Goal: Use online tool/utility: Utilize a website feature to perform a specific function

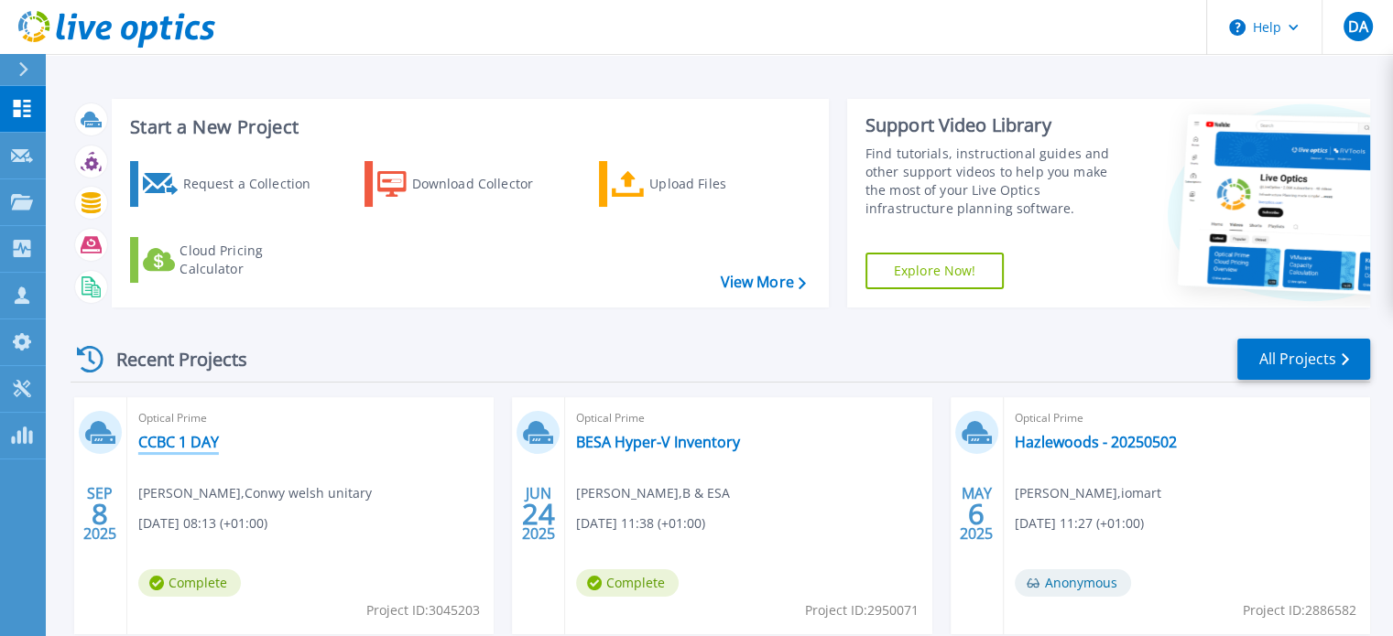
click at [179, 437] on link "CCBC 1 DAY" at bounding box center [178, 442] width 81 height 18
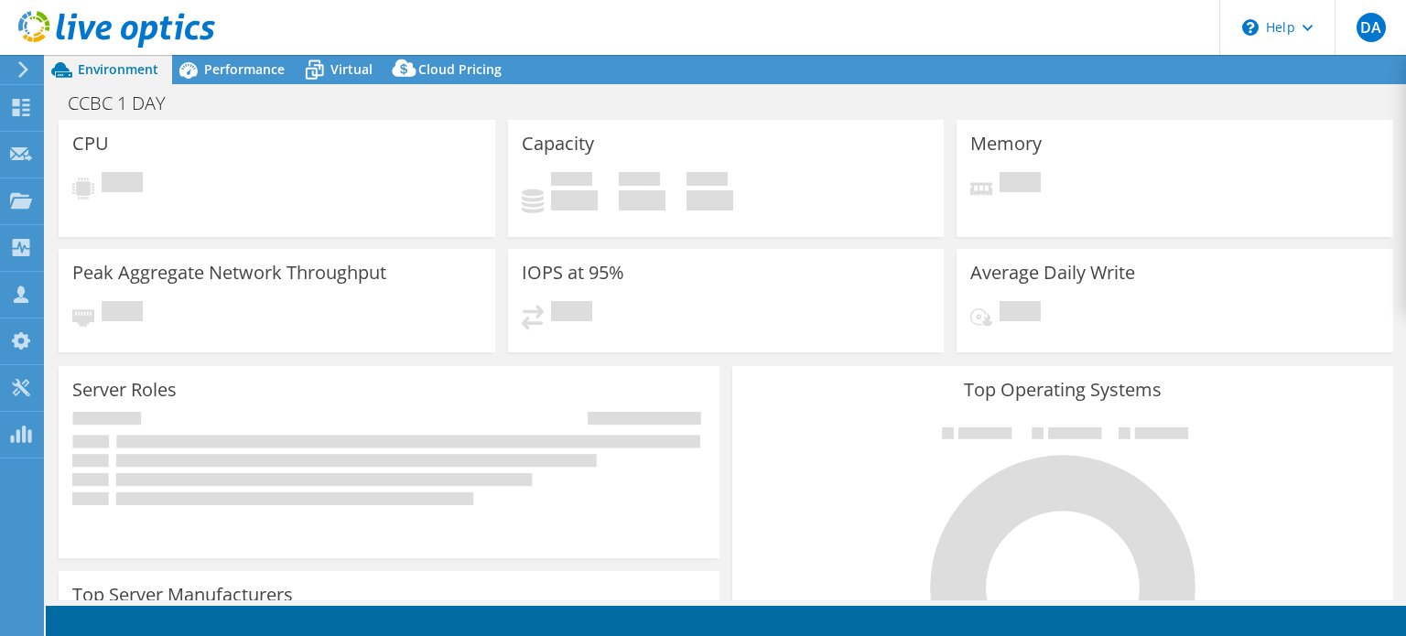
select select "USD"
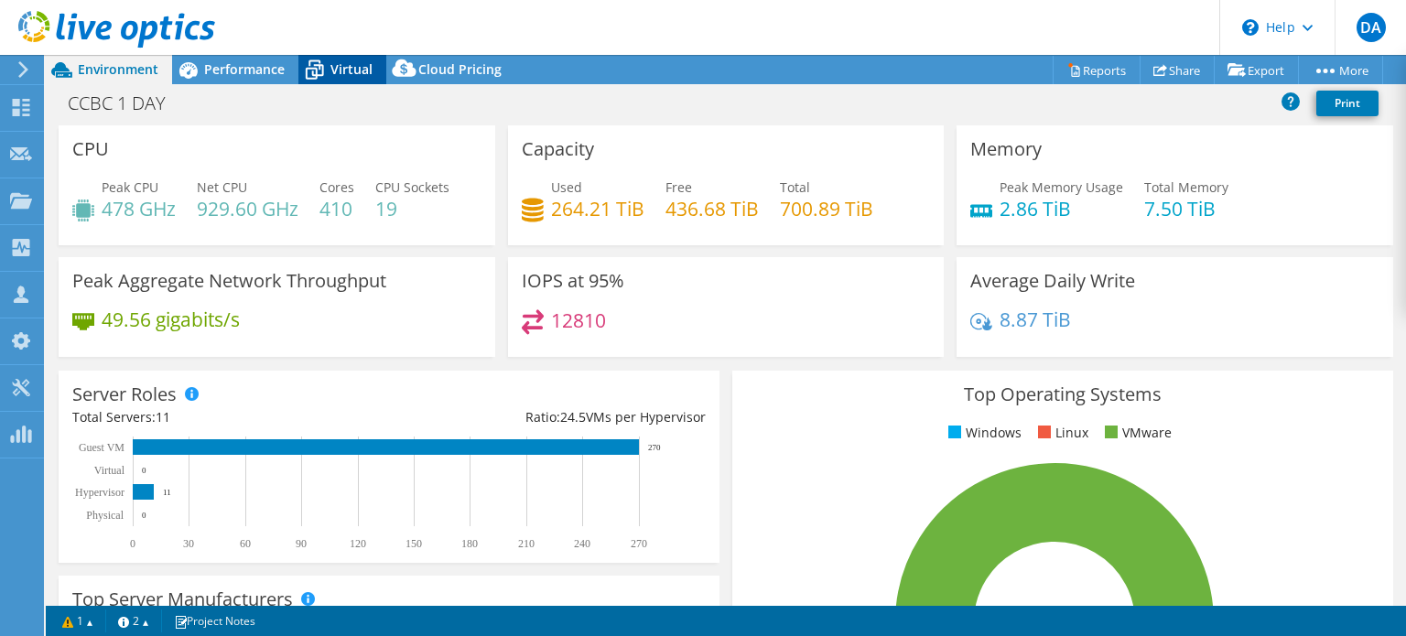
click at [356, 60] on span "Virtual" at bounding box center [352, 68] width 42 height 17
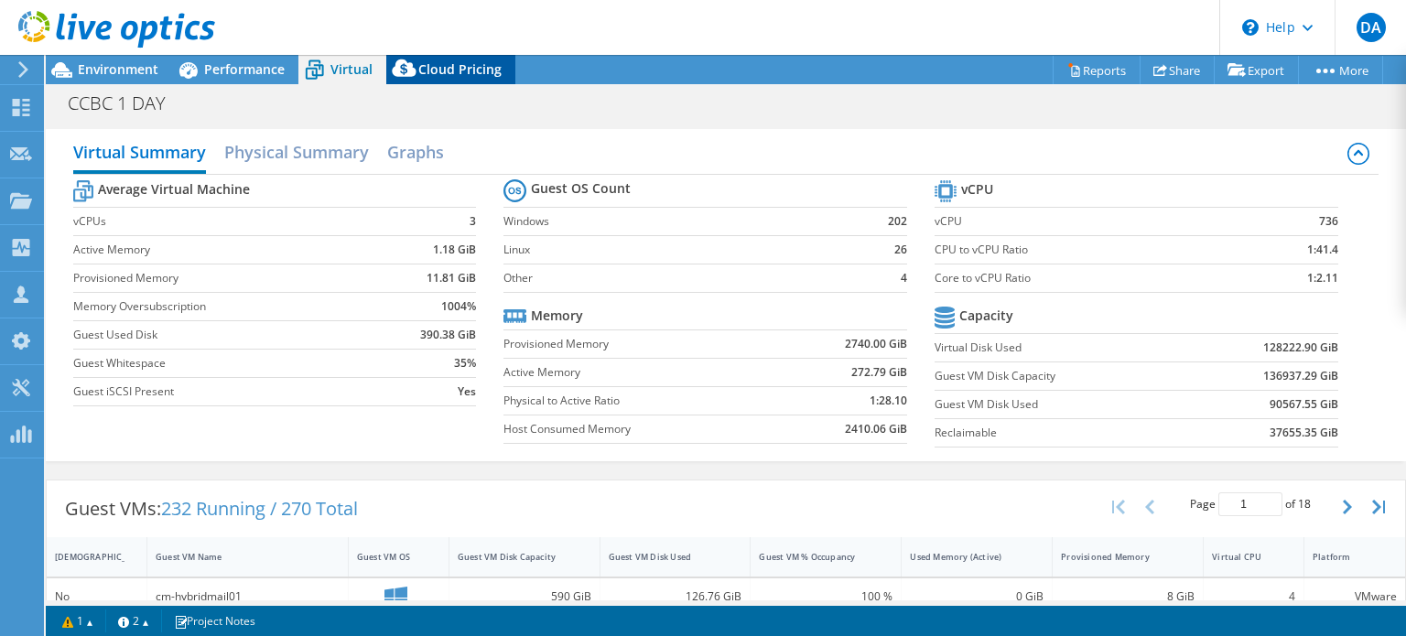
click at [413, 71] on icon at bounding box center [404, 68] width 24 height 17
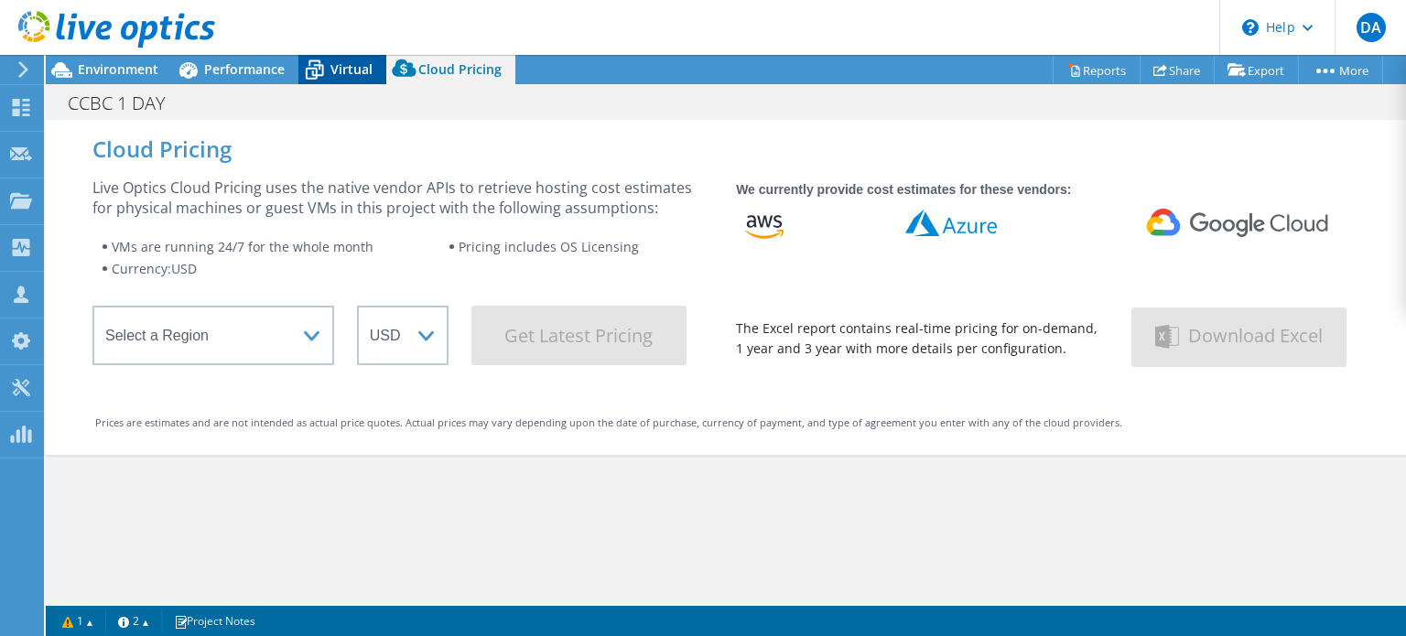
click at [318, 66] on icon at bounding box center [314, 70] width 32 height 32
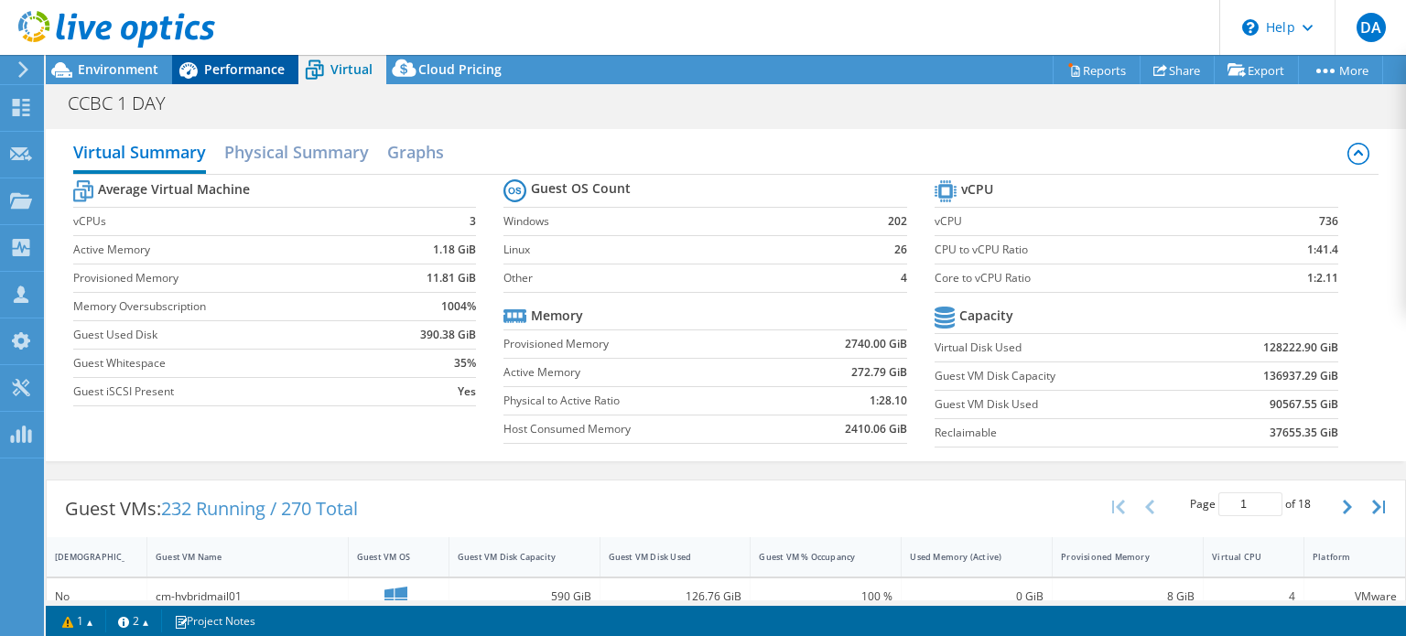
click at [245, 67] on span "Performance" at bounding box center [244, 68] width 81 height 17
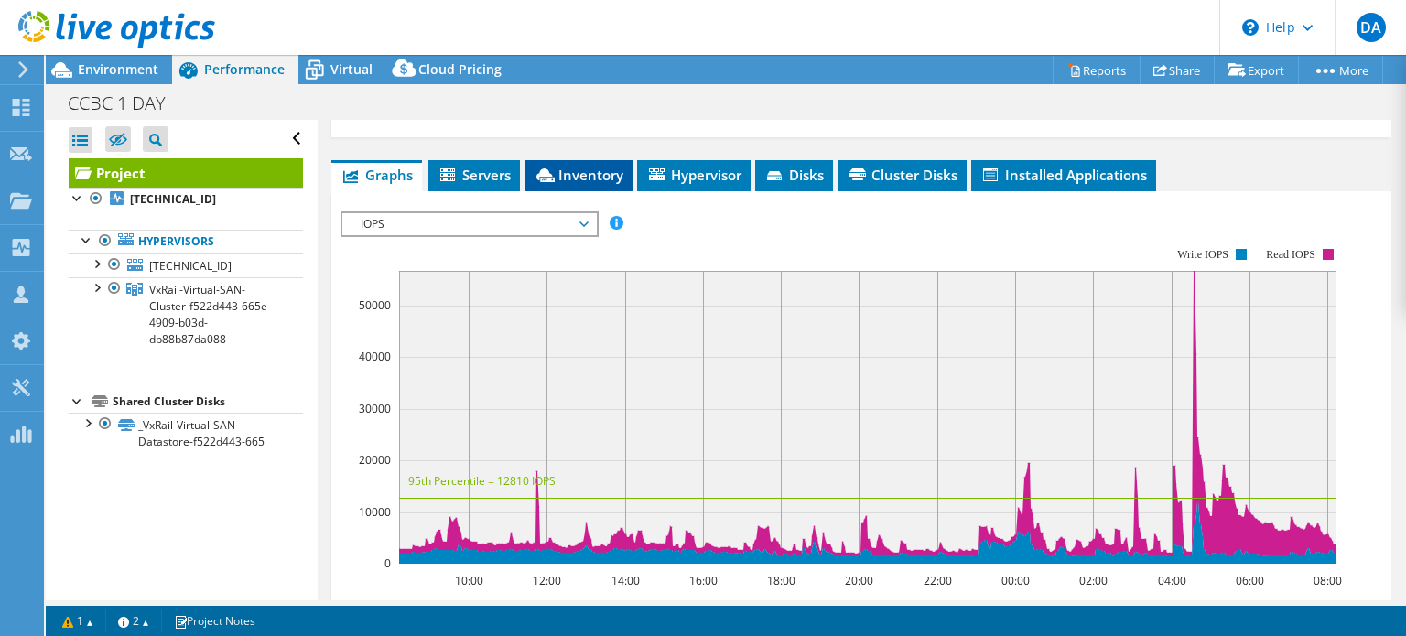
click at [573, 166] on span "Inventory" at bounding box center [579, 175] width 90 height 18
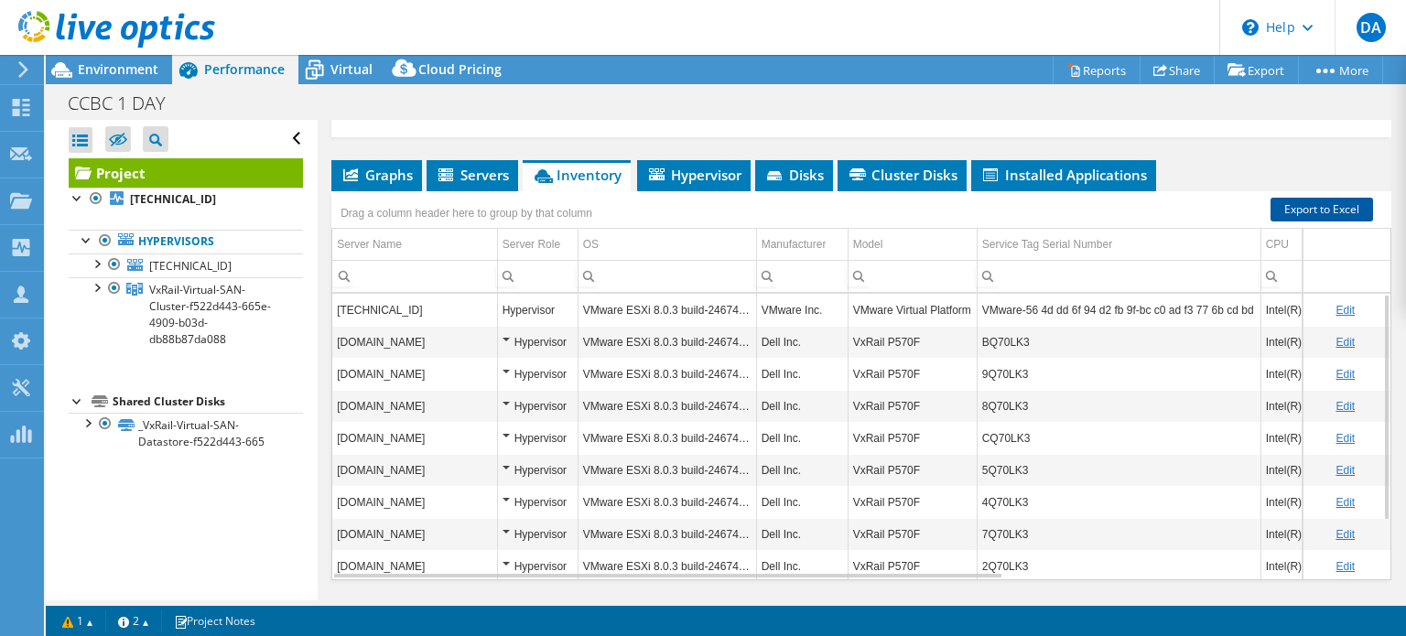
click at [1298, 198] on link "Export to Excel" at bounding box center [1322, 210] width 103 height 24
